Goal: Transaction & Acquisition: Purchase product/service

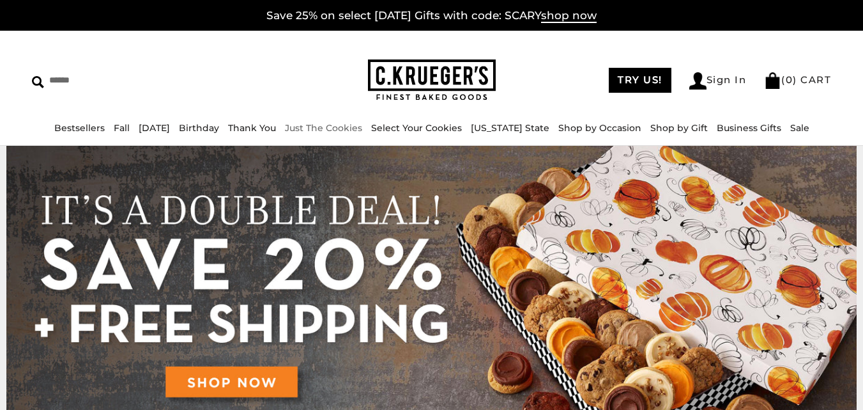
click at [343, 125] on link "Just The Cookies" at bounding box center [323, 128] width 77 height 12
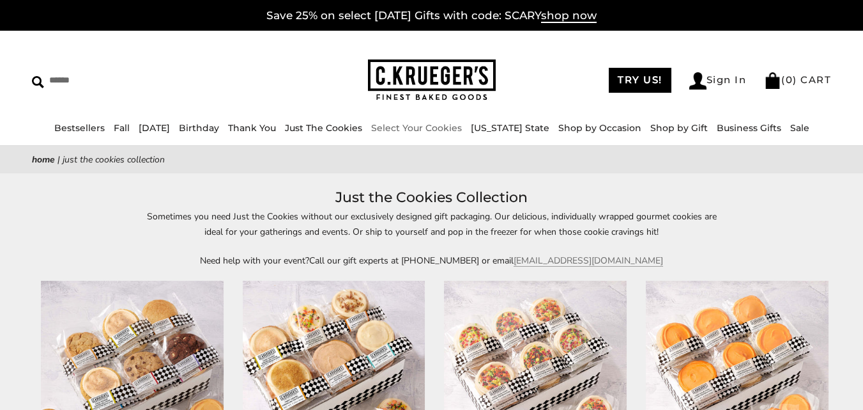
click at [431, 127] on link "Select Your Cookies" at bounding box center [416, 128] width 91 height 12
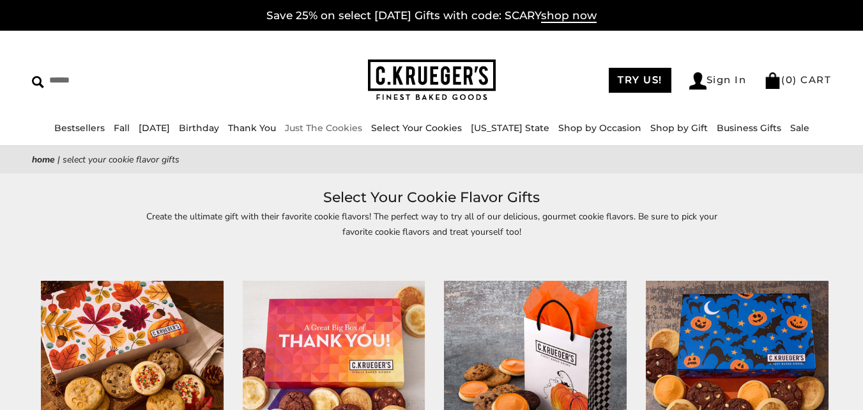
click at [359, 127] on link "Just The Cookies" at bounding box center [323, 128] width 77 height 12
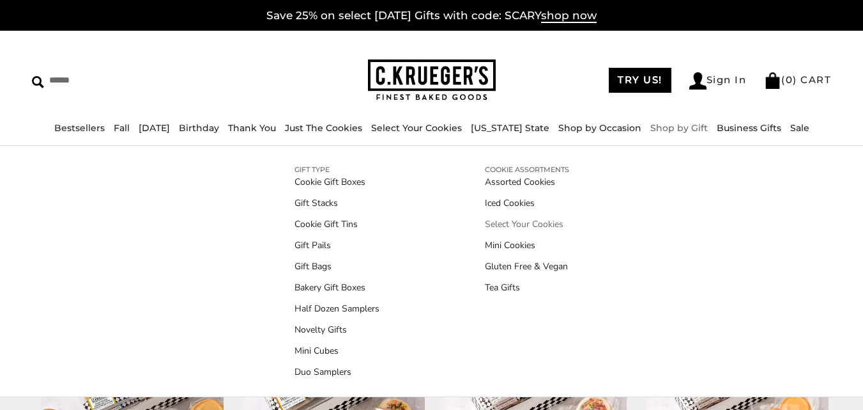
click at [522, 222] on link "Select Your Cookies" at bounding box center [527, 223] width 84 height 13
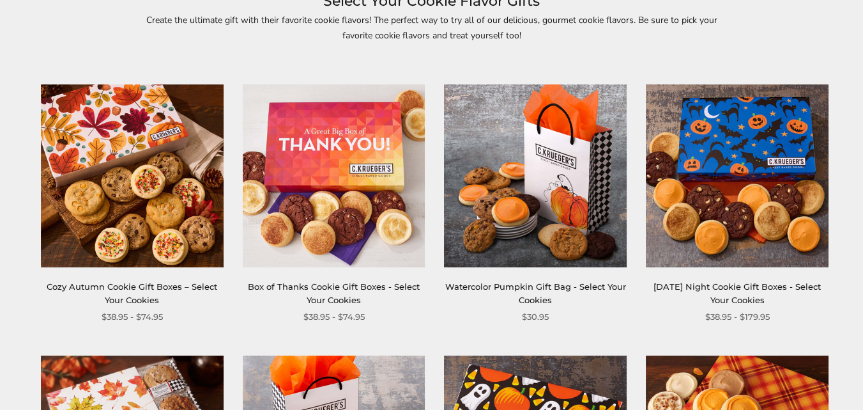
scroll to position [192, 0]
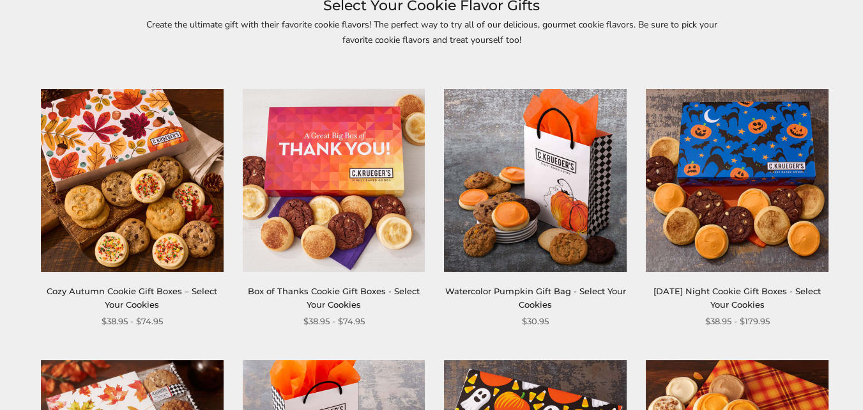
click at [131, 302] on link "Cozy Autumn Cookie Gift Boxes – Select Your Cookies" at bounding box center [132, 298] width 171 height 24
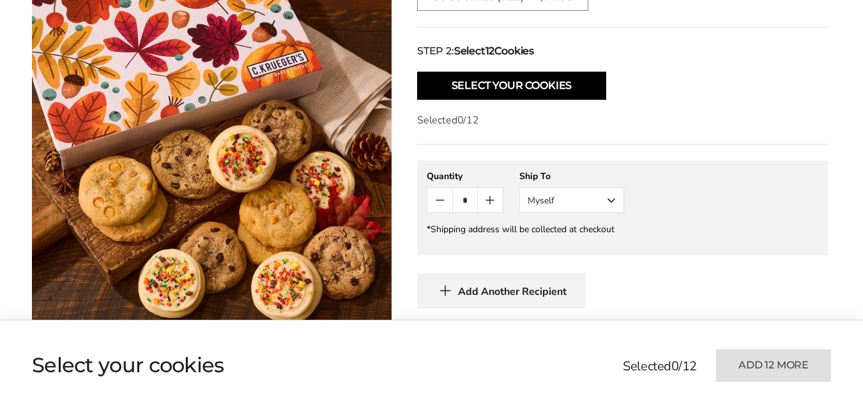
scroll to position [703, 0]
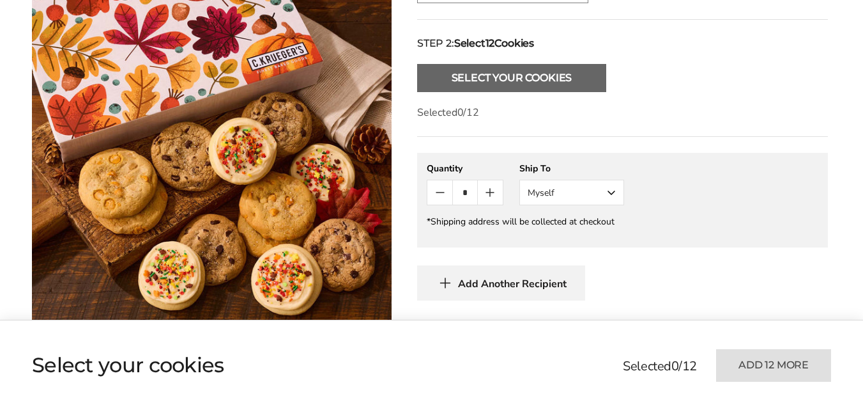
click at [576, 64] on button "Select Your Cookies" at bounding box center [511, 78] width 189 height 28
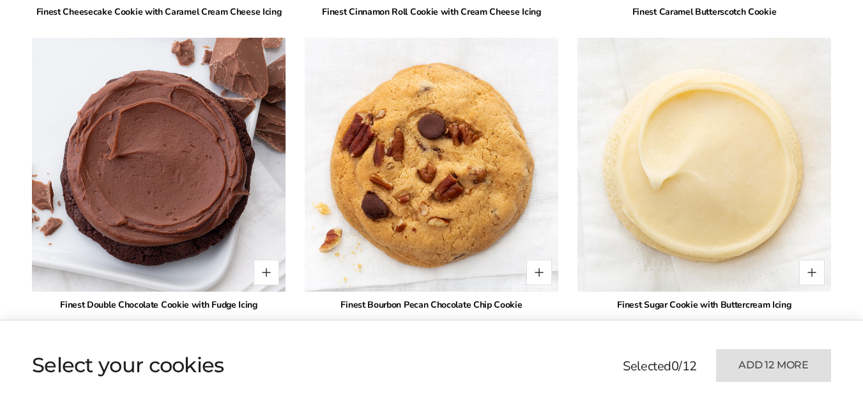
scroll to position [1908, 0]
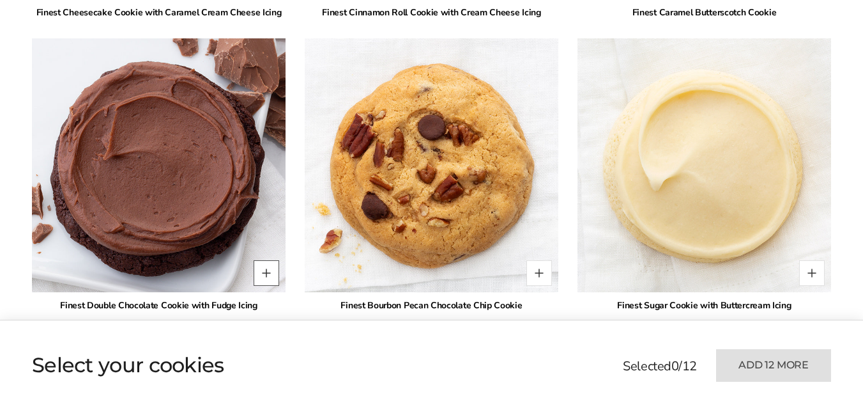
click at [265, 260] on button "Quantity button plus" at bounding box center [267, 273] width 26 height 26
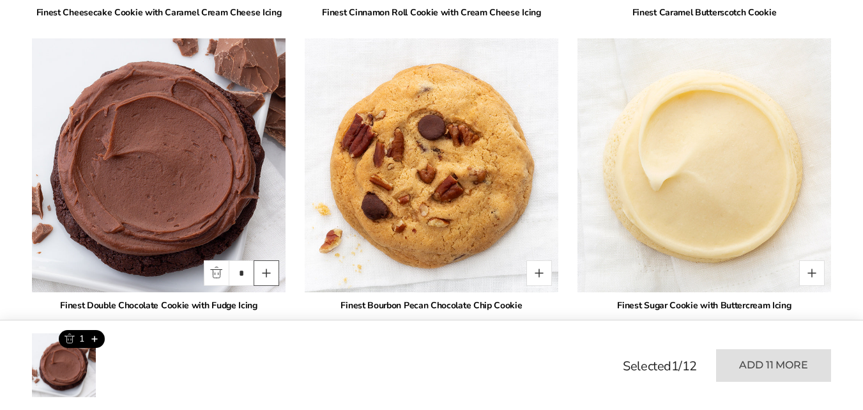
click at [266, 260] on button "Quantity button plus" at bounding box center [267, 273] width 26 height 26
type input "*"
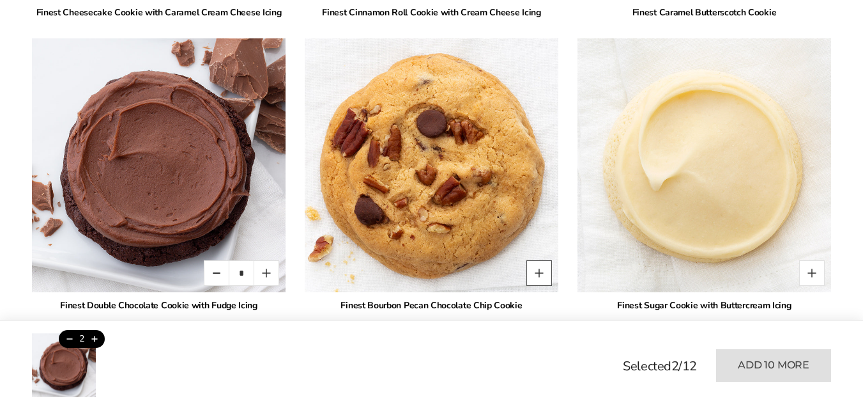
click at [543, 260] on button "Quantity button plus" at bounding box center [540, 273] width 26 height 26
type input "*"
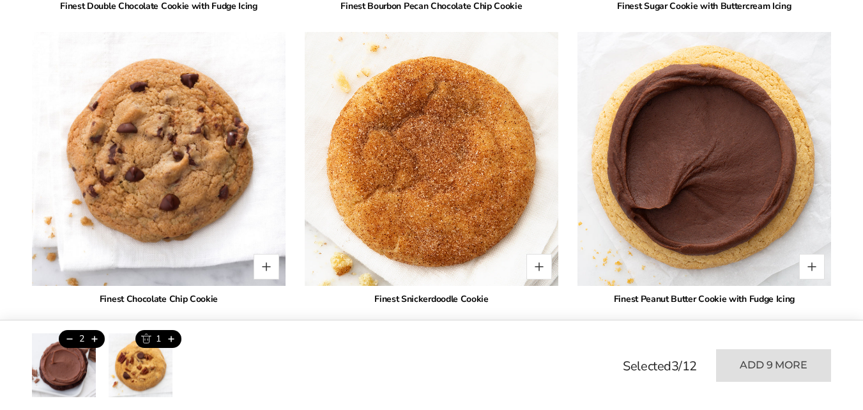
scroll to position [2228, 0]
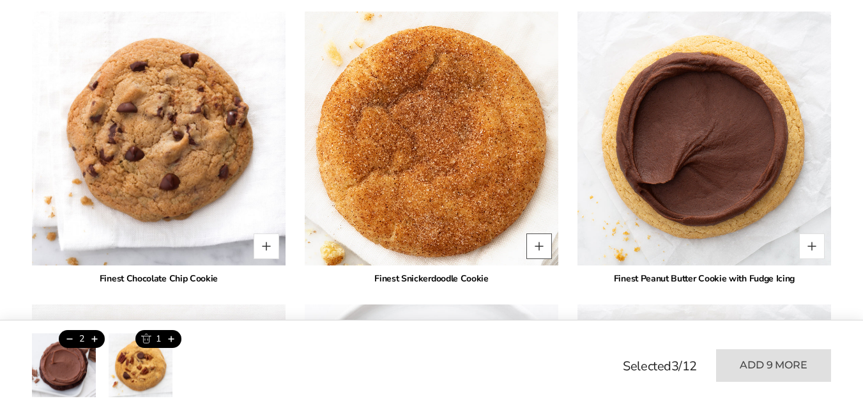
click at [540, 233] on button "Quantity button plus" at bounding box center [540, 246] width 26 height 26
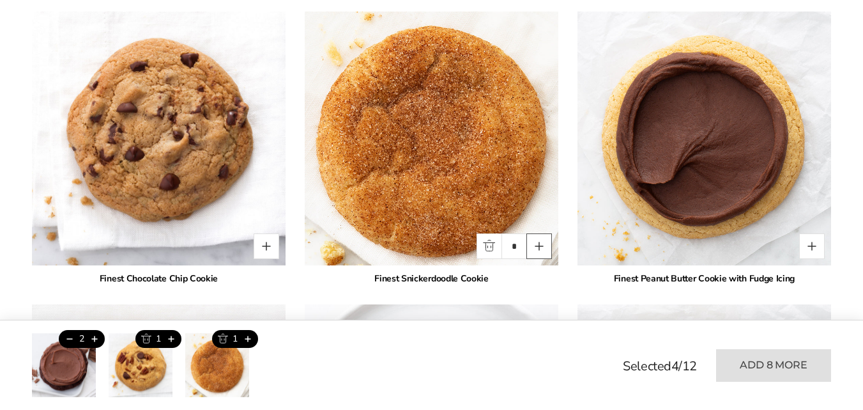
click at [540, 233] on button "Quantity button plus" at bounding box center [540, 246] width 26 height 26
type input "*"
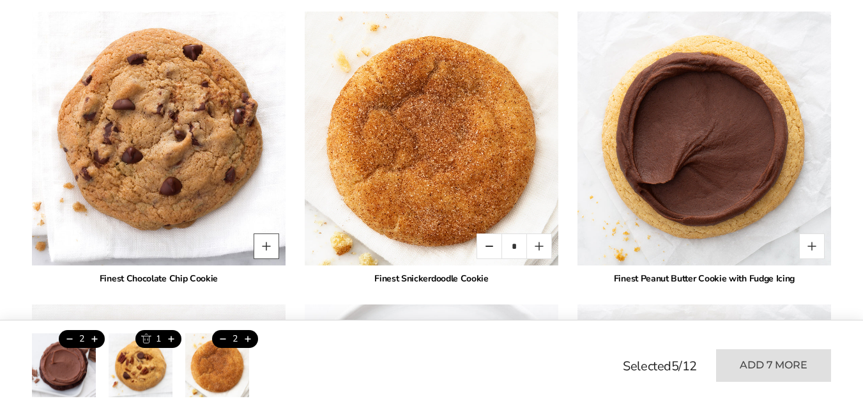
click at [268, 233] on button "Quantity button plus" at bounding box center [267, 246] width 26 height 26
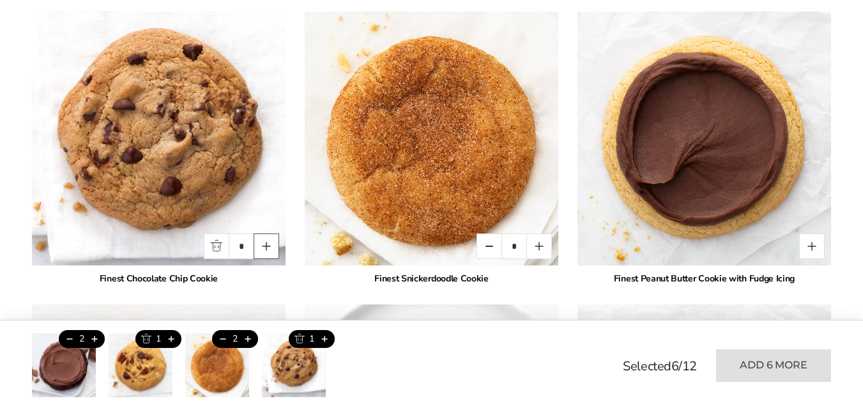
click at [268, 233] on button "Quantity button plus" at bounding box center [267, 246] width 26 height 26
type input "*"
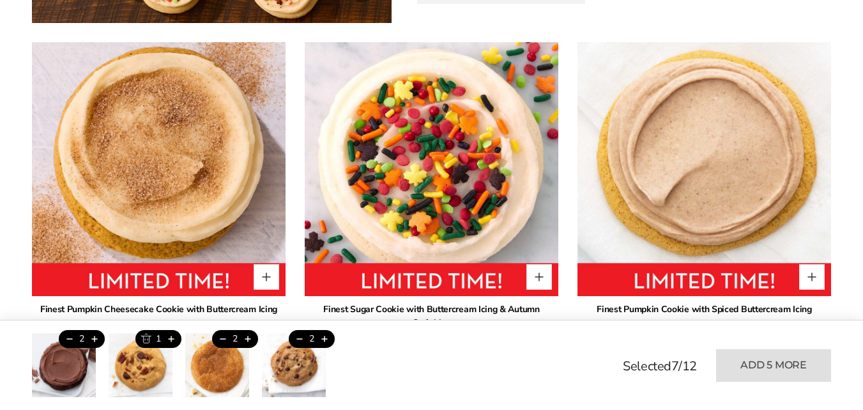
scroll to position [1077, 0]
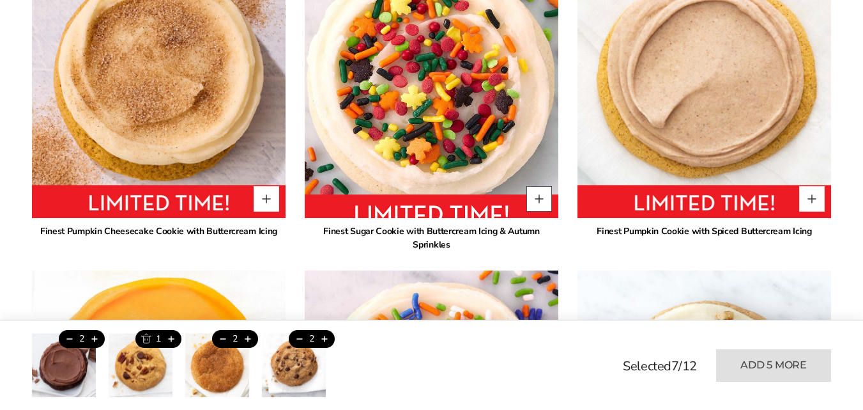
click at [534, 187] on button "Quantity button plus" at bounding box center [540, 199] width 26 height 26
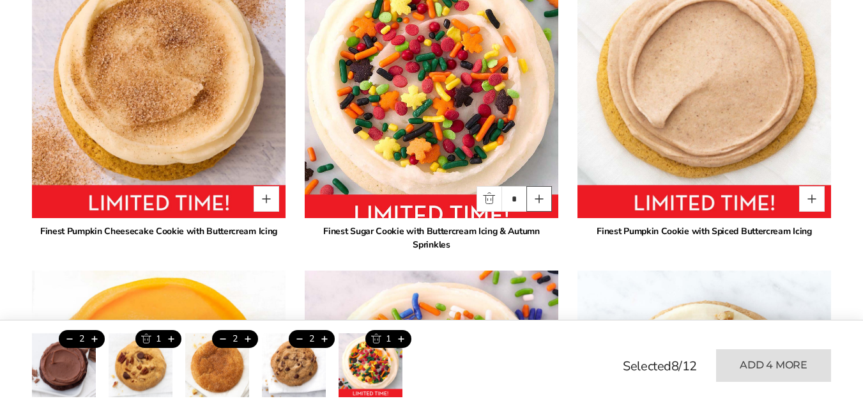
click at [541, 187] on button "Quantity button plus" at bounding box center [540, 199] width 26 height 26
click at [493, 186] on button "Quantity button minus" at bounding box center [490, 199] width 26 height 26
type input "*"
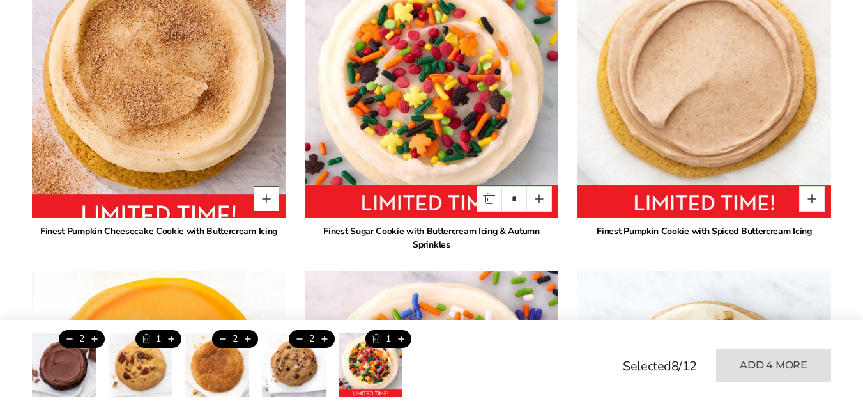
click at [264, 186] on button "Quantity button plus" at bounding box center [267, 199] width 26 height 26
type input "*"
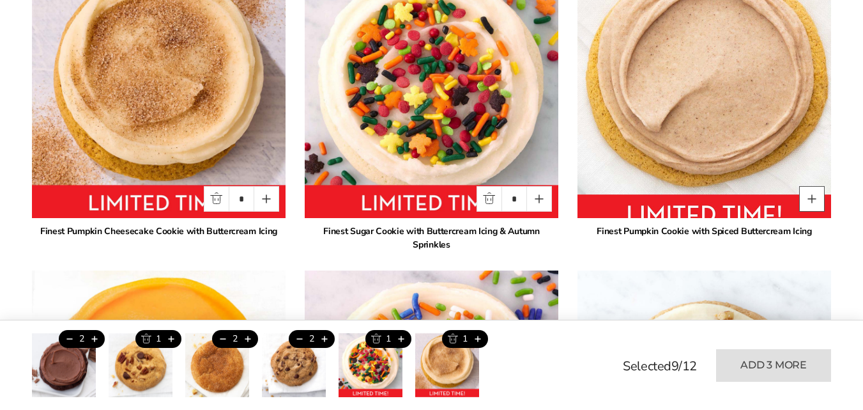
click at [814, 186] on button "Quantity button plus" at bounding box center [812, 199] width 26 height 26
type input "*"
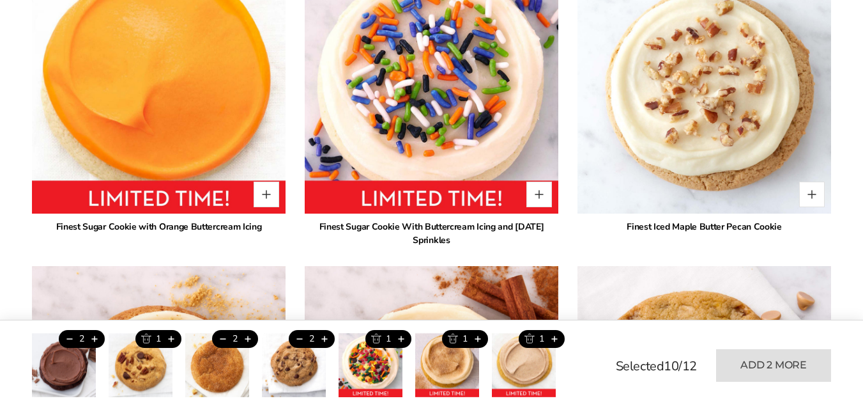
scroll to position [1397, 0]
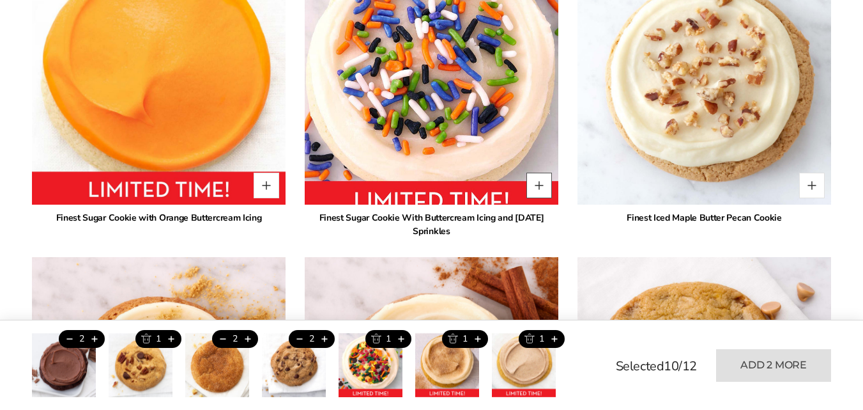
click at [539, 173] on button "Quantity button plus" at bounding box center [540, 186] width 26 height 26
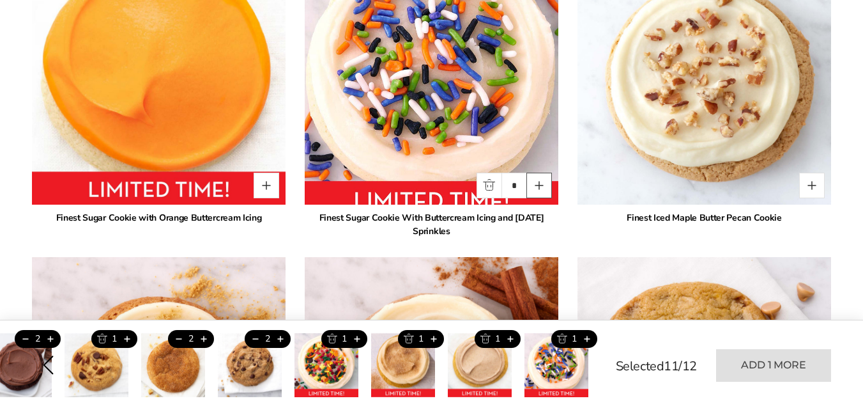
click at [539, 173] on button "Quantity button plus" at bounding box center [540, 186] width 26 height 26
type input "*"
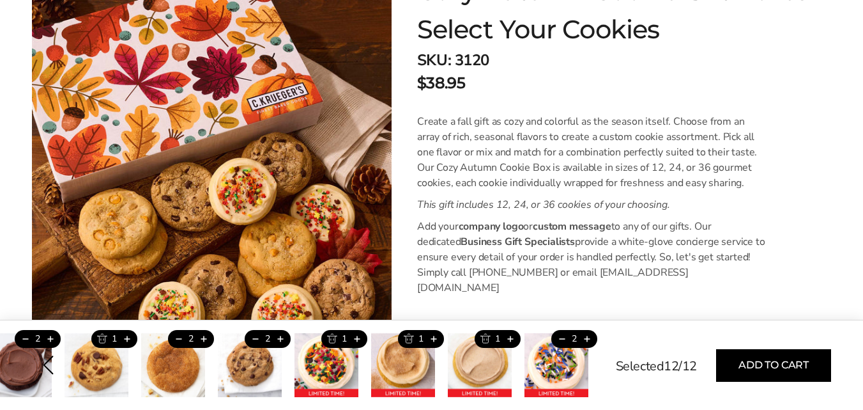
scroll to position [256, 0]
